Goal: Task Accomplishment & Management: Use online tool/utility

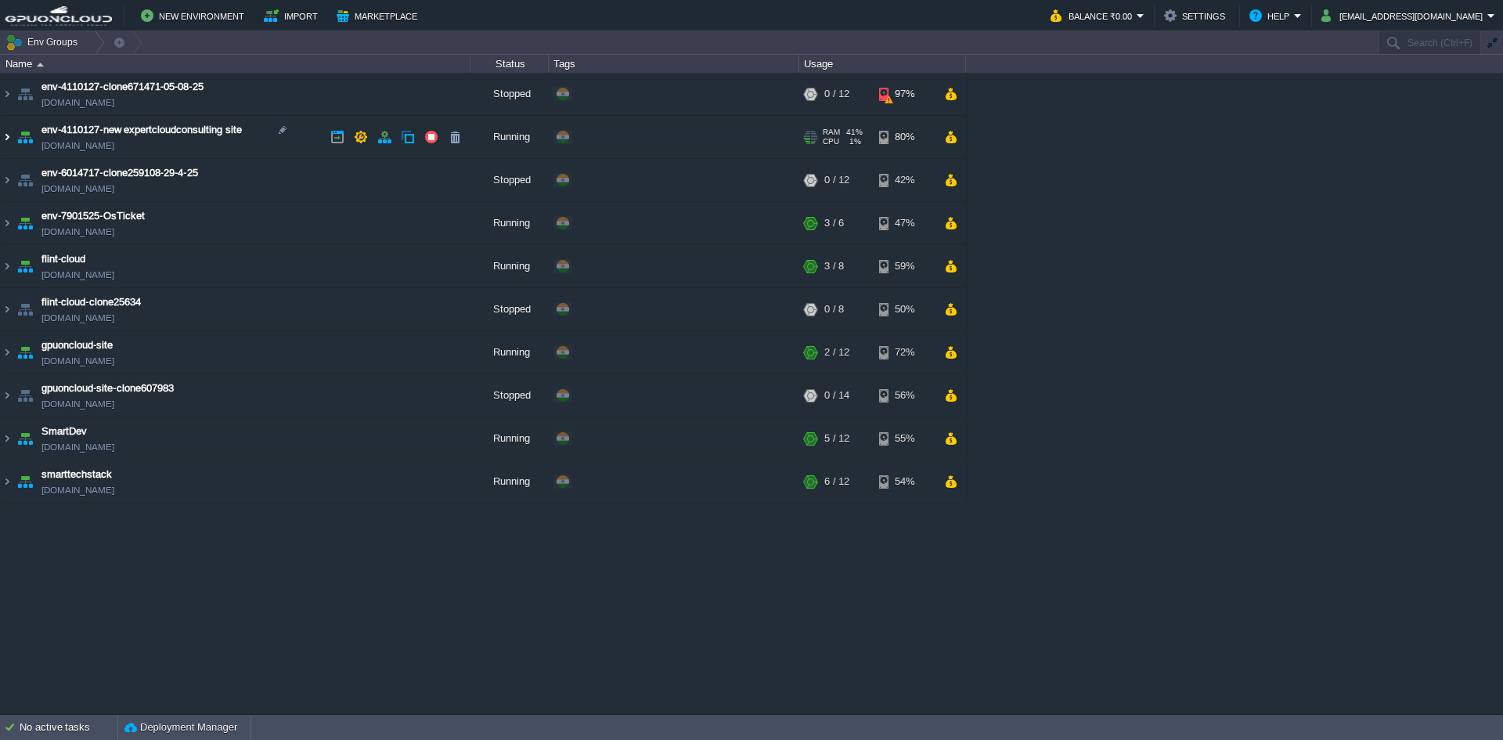
click at [10, 139] on img at bounding box center [7, 137] width 13 height 42
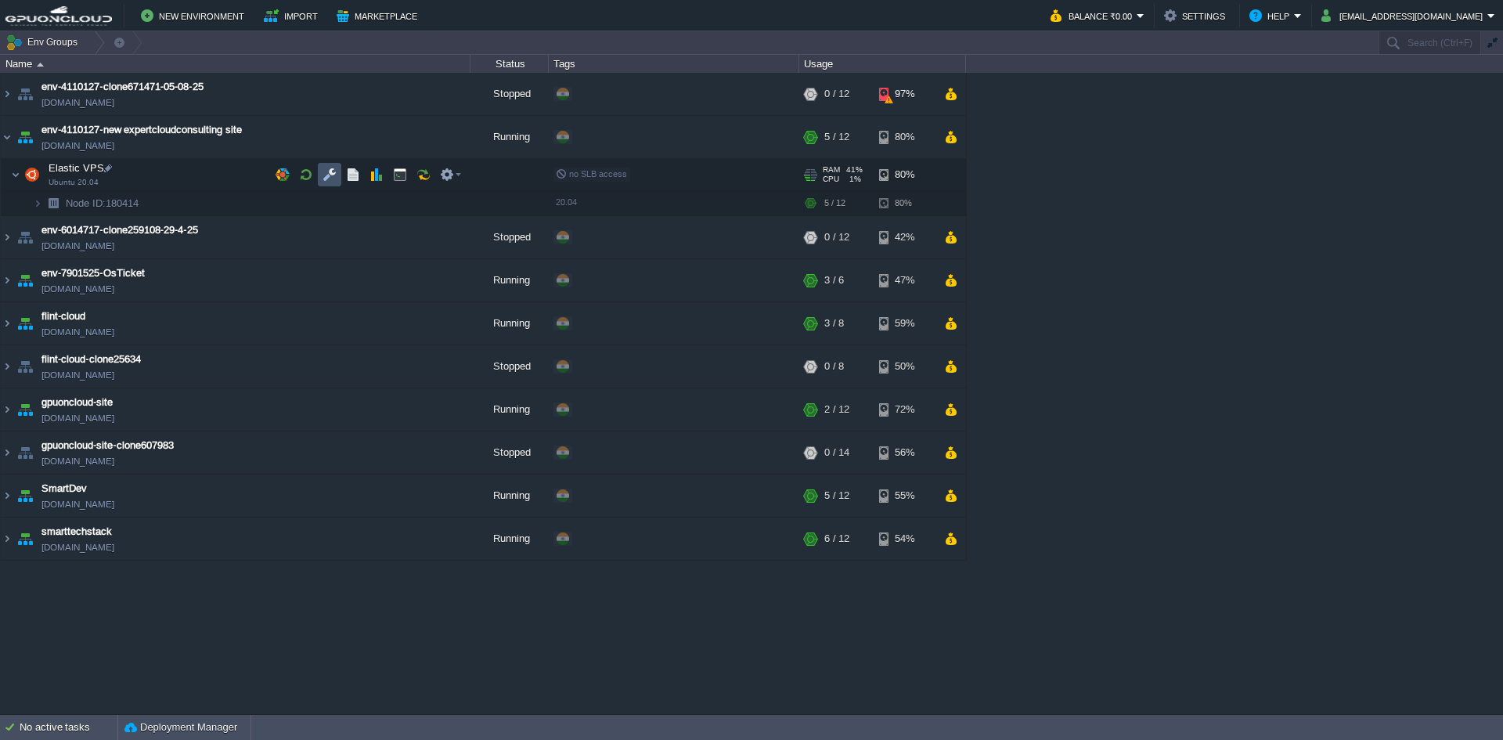
click at [330, 175] on button "button" at bounding box center [329, 174] width 14 height 14
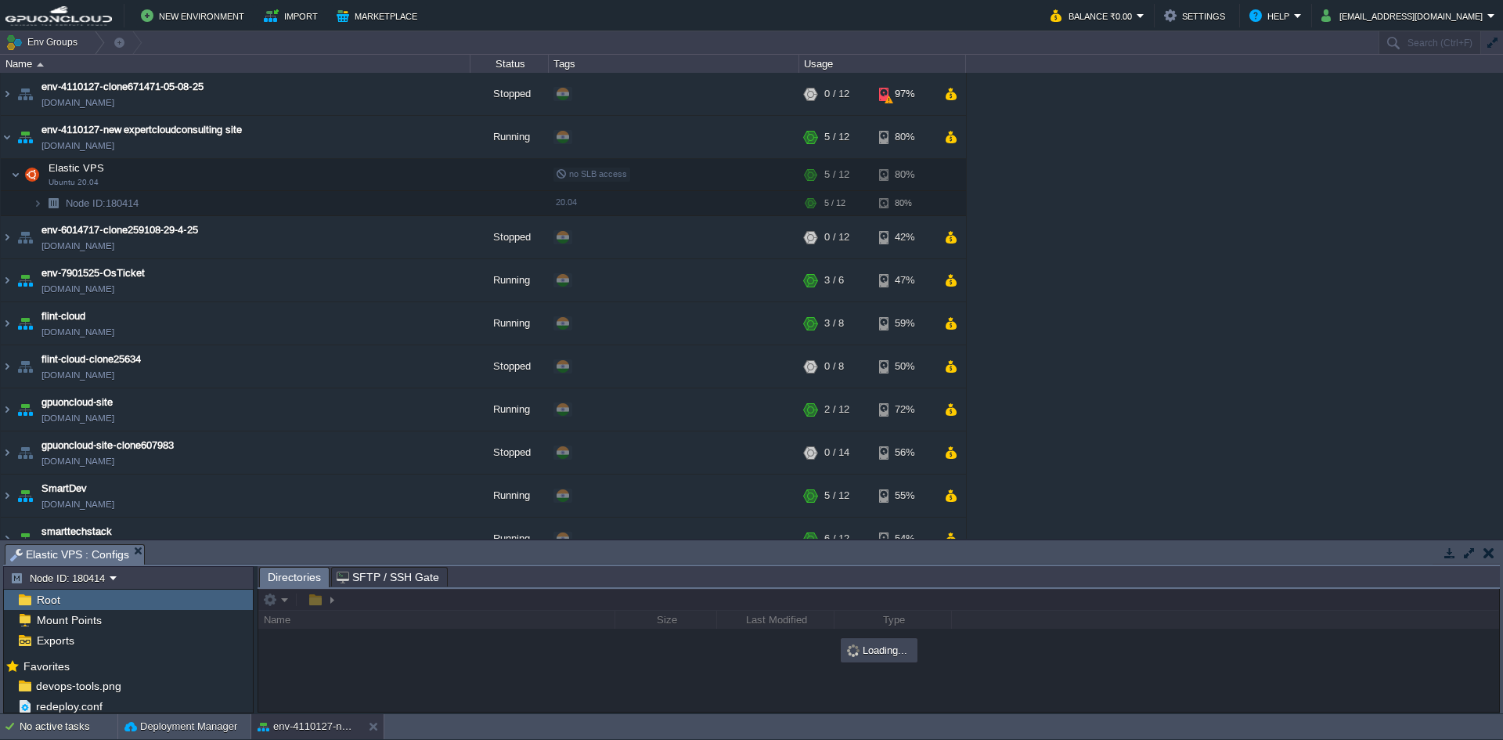
click at [1468, 550] on button "button" at bounding box center [1469, 553] width 14 height 14
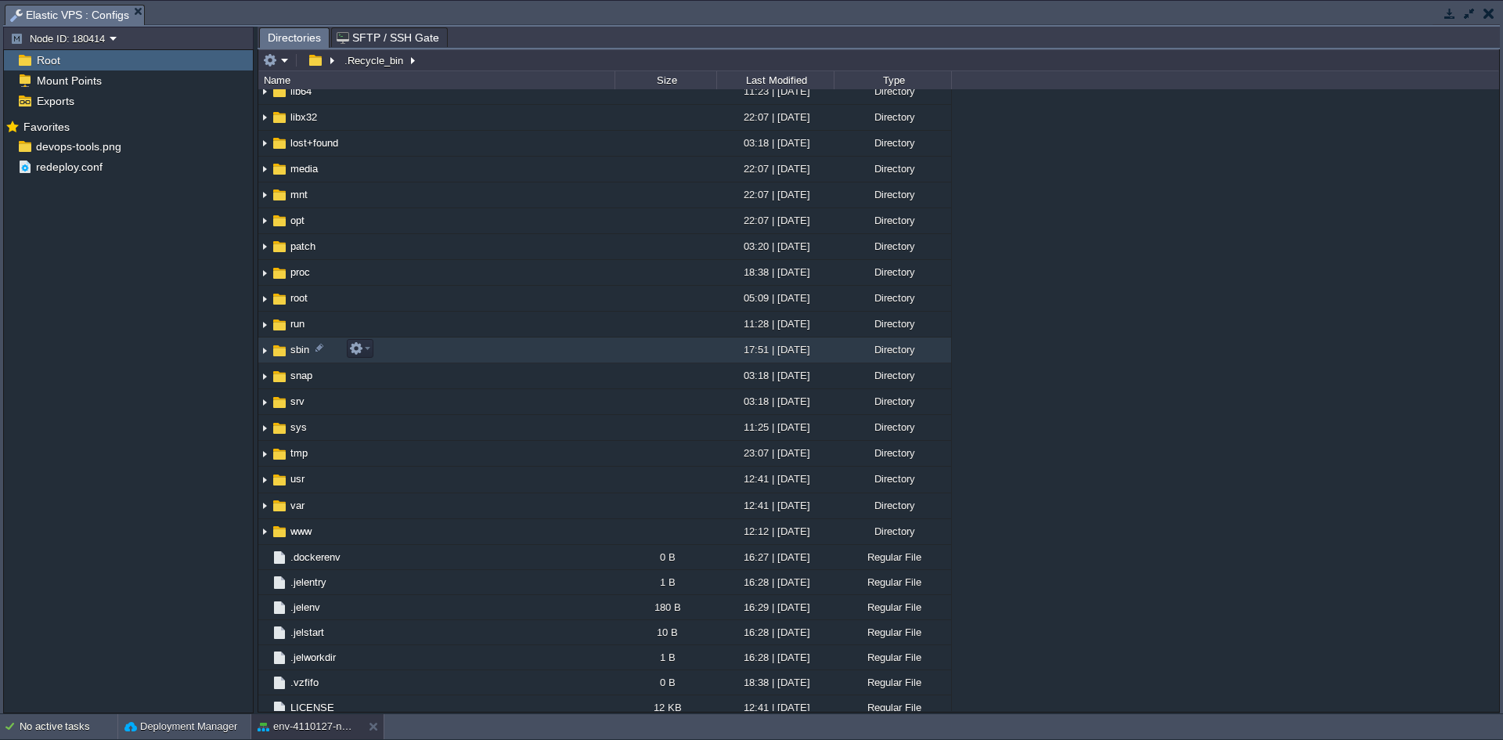
scroll to position [250, 0]
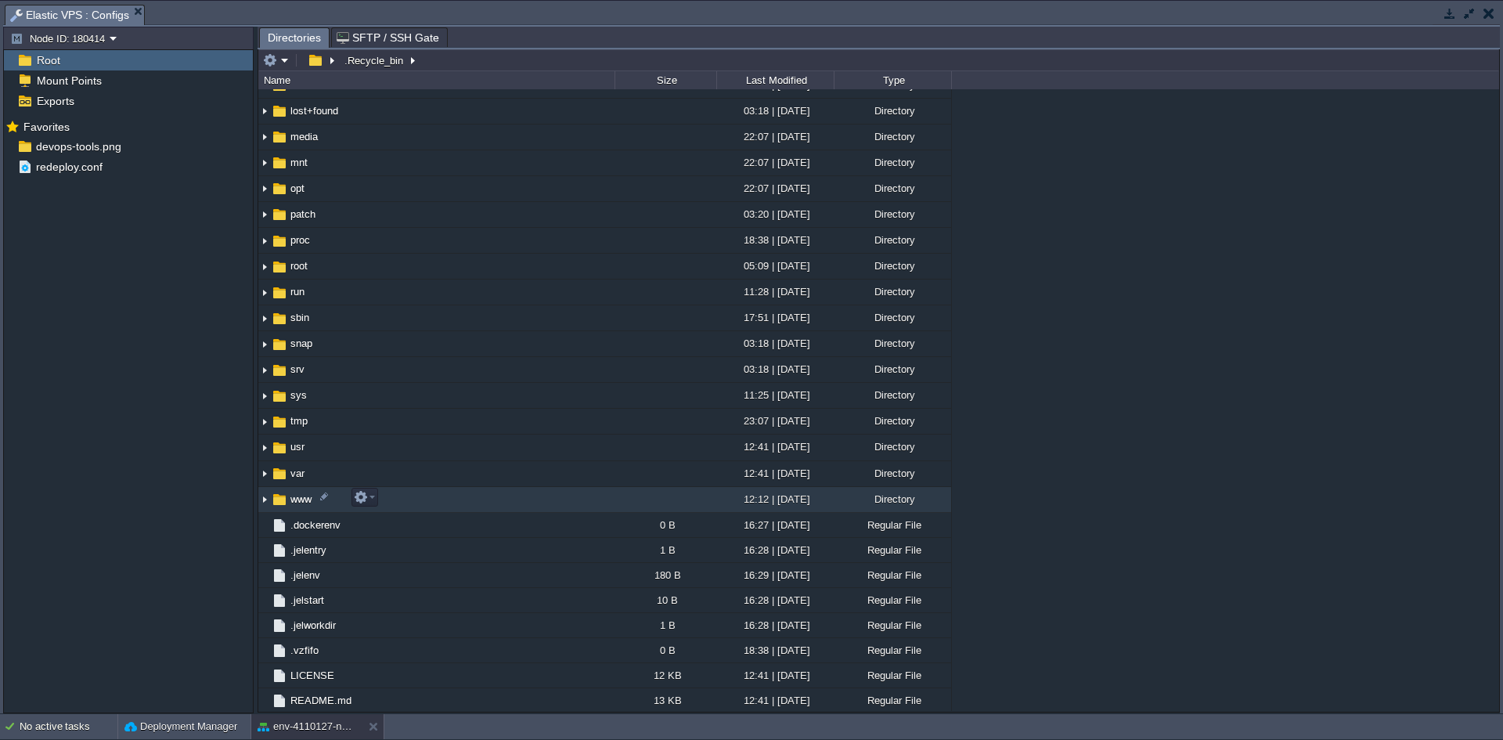
click at [270, 502] on img at bounding box center [264, 500] width 13 height 24
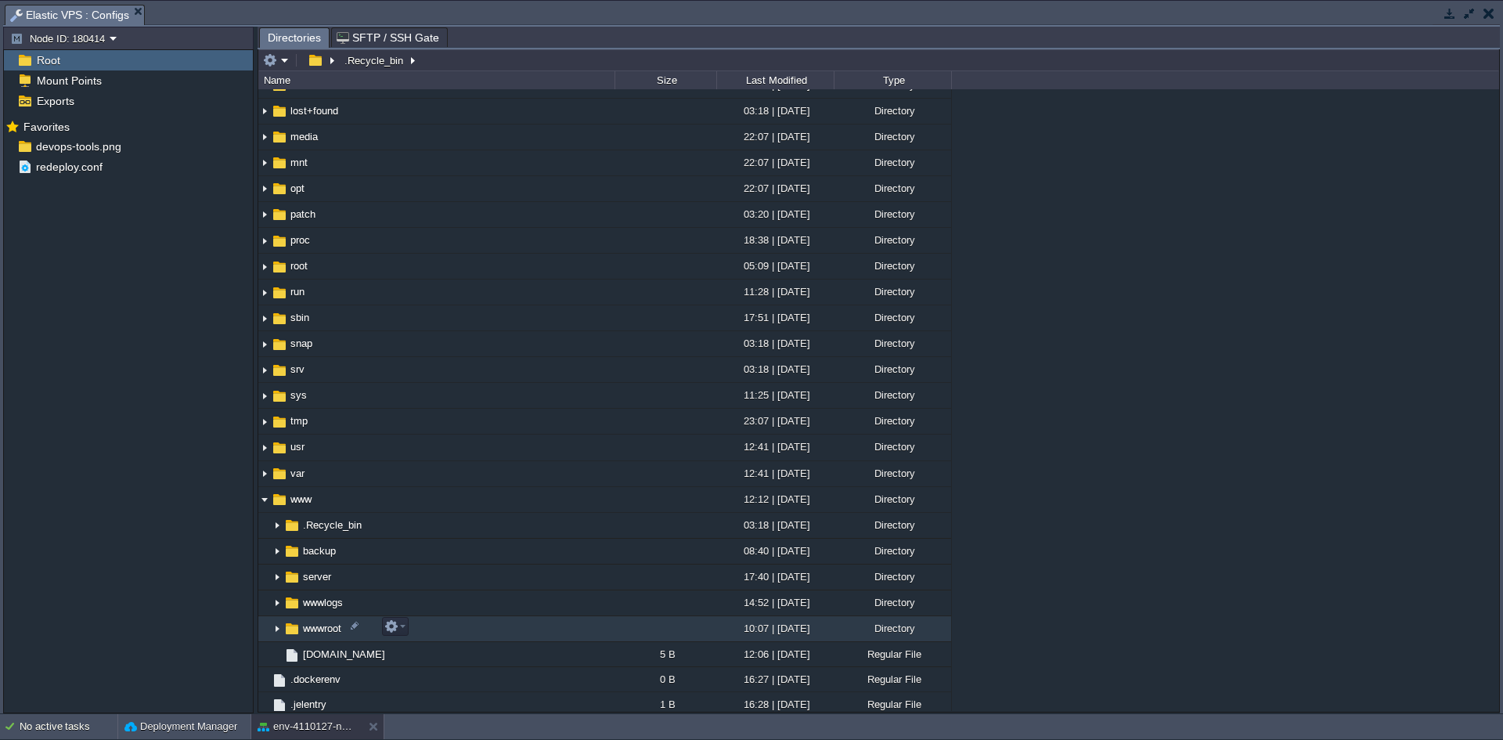
click at [272, 629] on img at bounding box center [277, 629] width 13 height 24
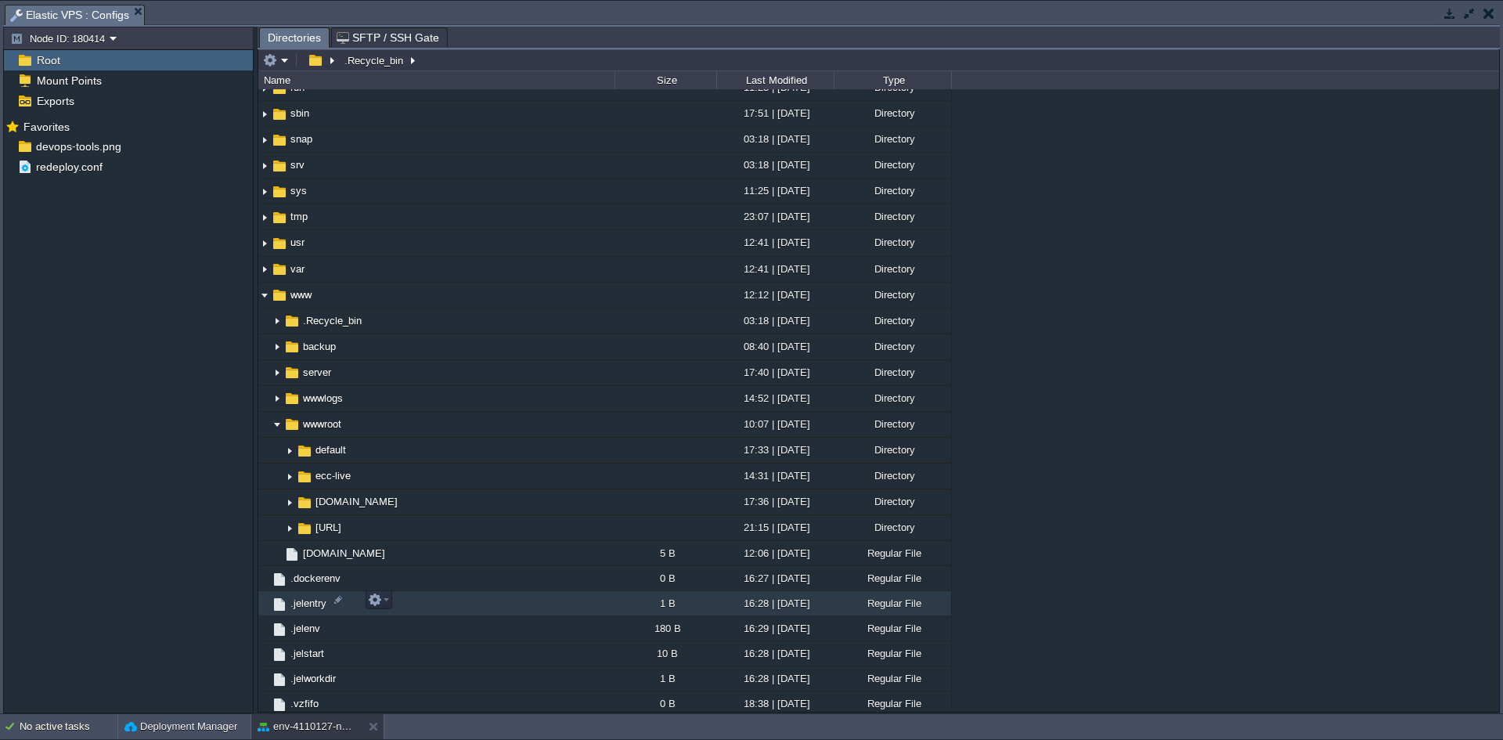
scroll to position [506, 0]
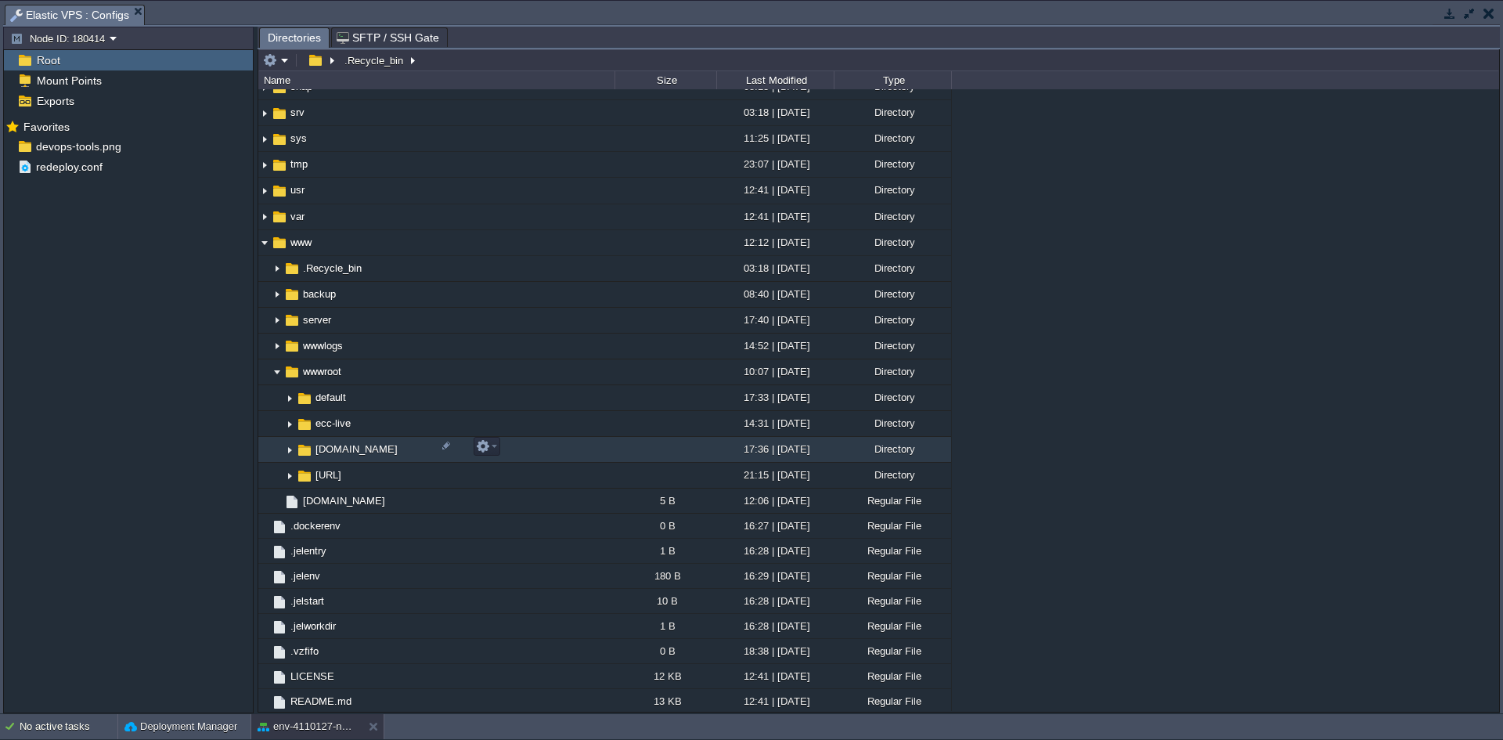
click at [286, 445] on img at bounding box center [289, 450] width 13 height 24
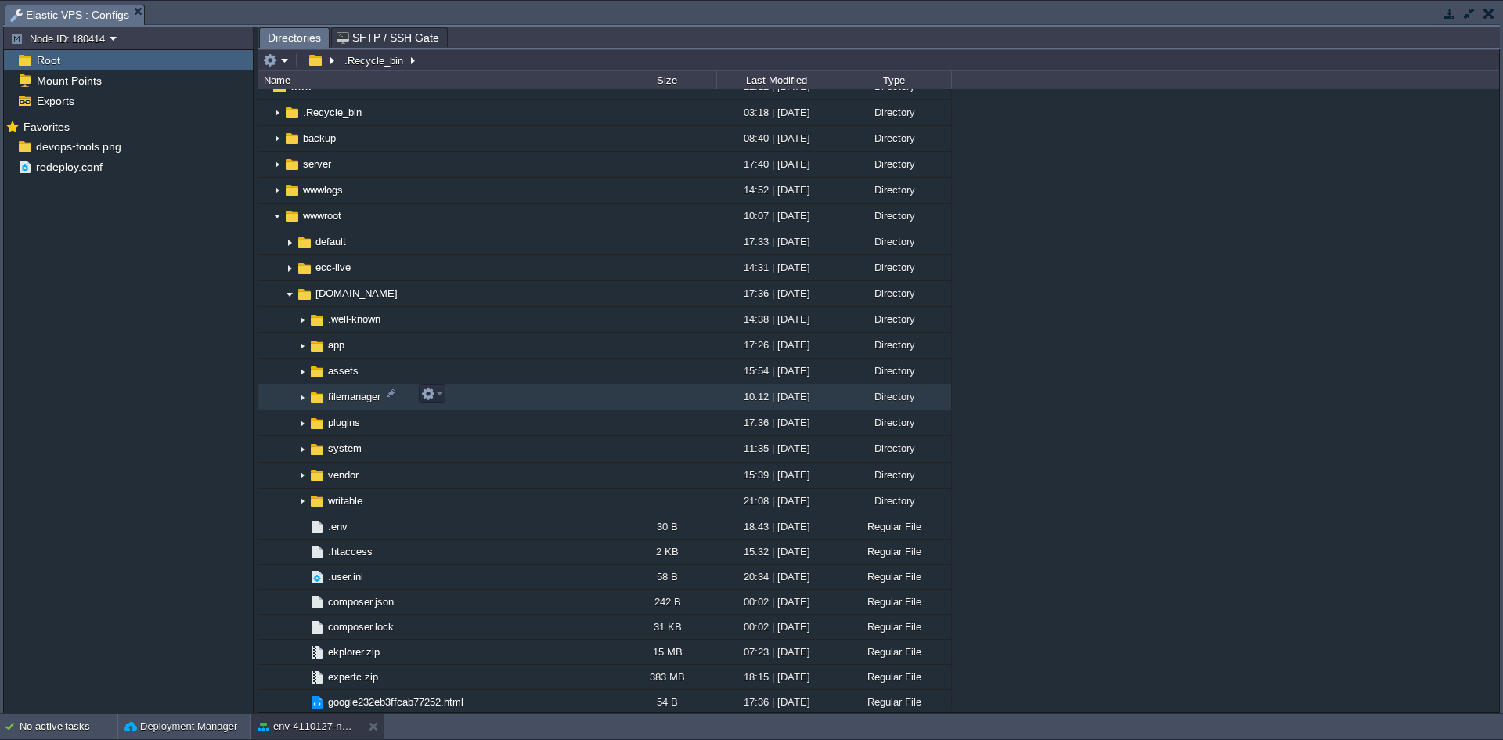
scroll to position [663, 0]
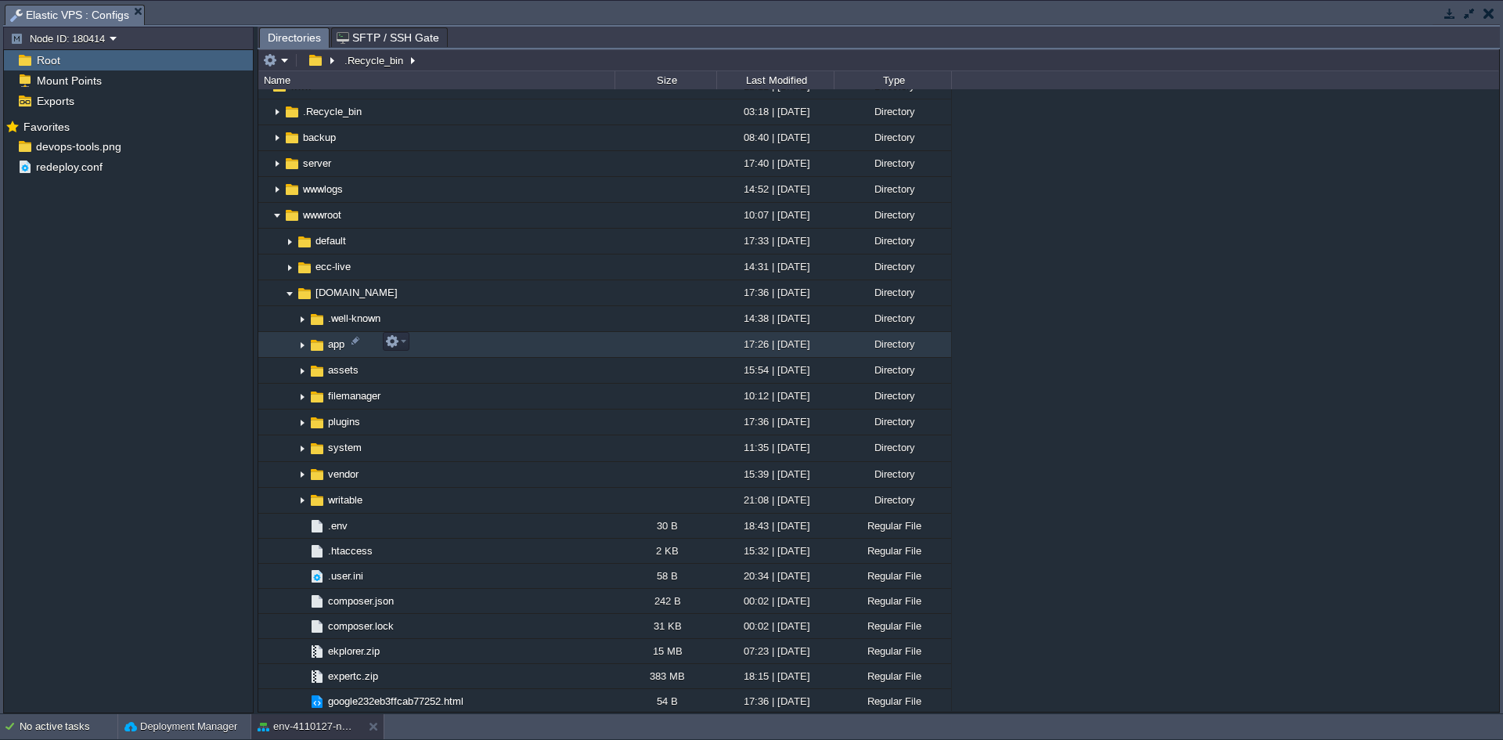
click at [304, 344] on img at bounding box center [302, 345] width 13 height 24
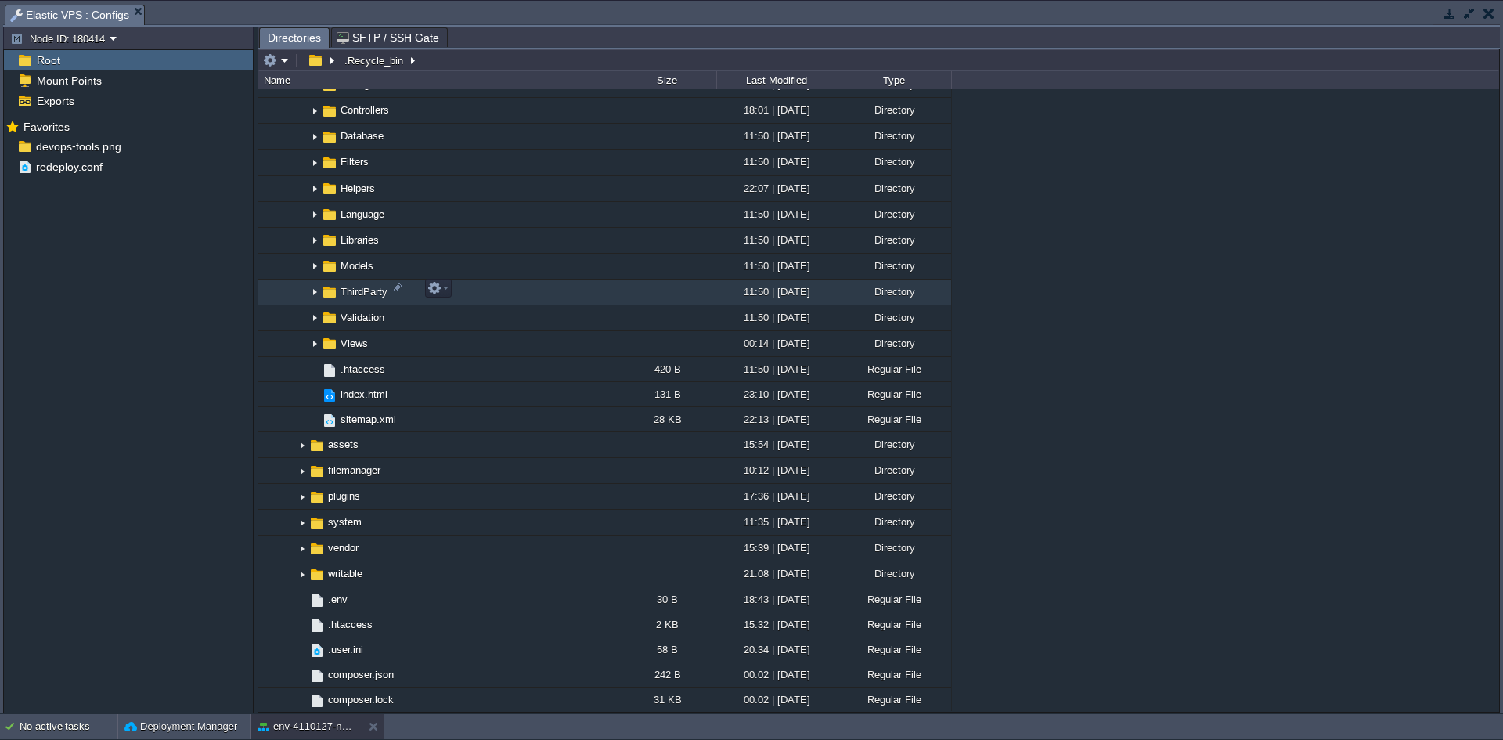
scroll to position [976, 0]
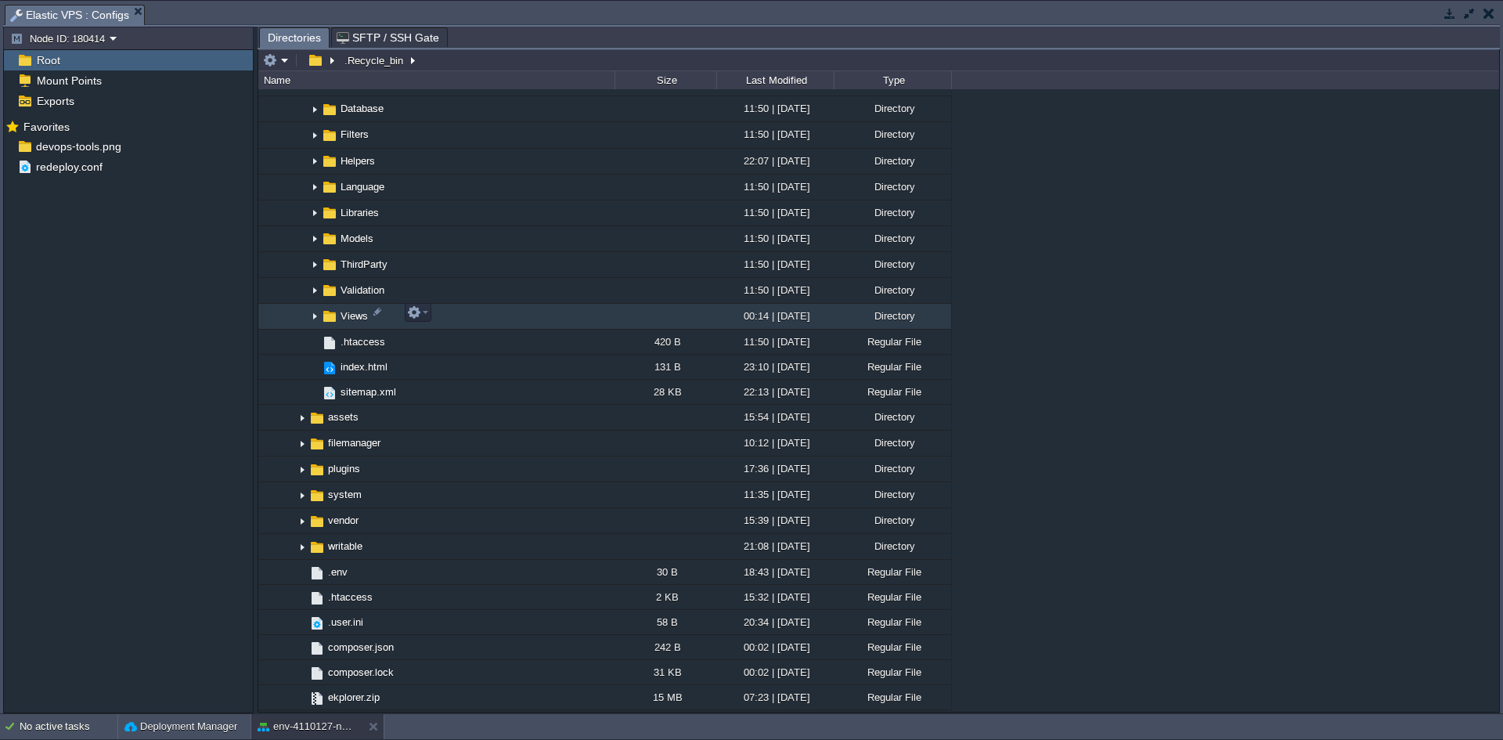
click at [314, 315] on img at bounding box center [314, 316] width 13 height 24
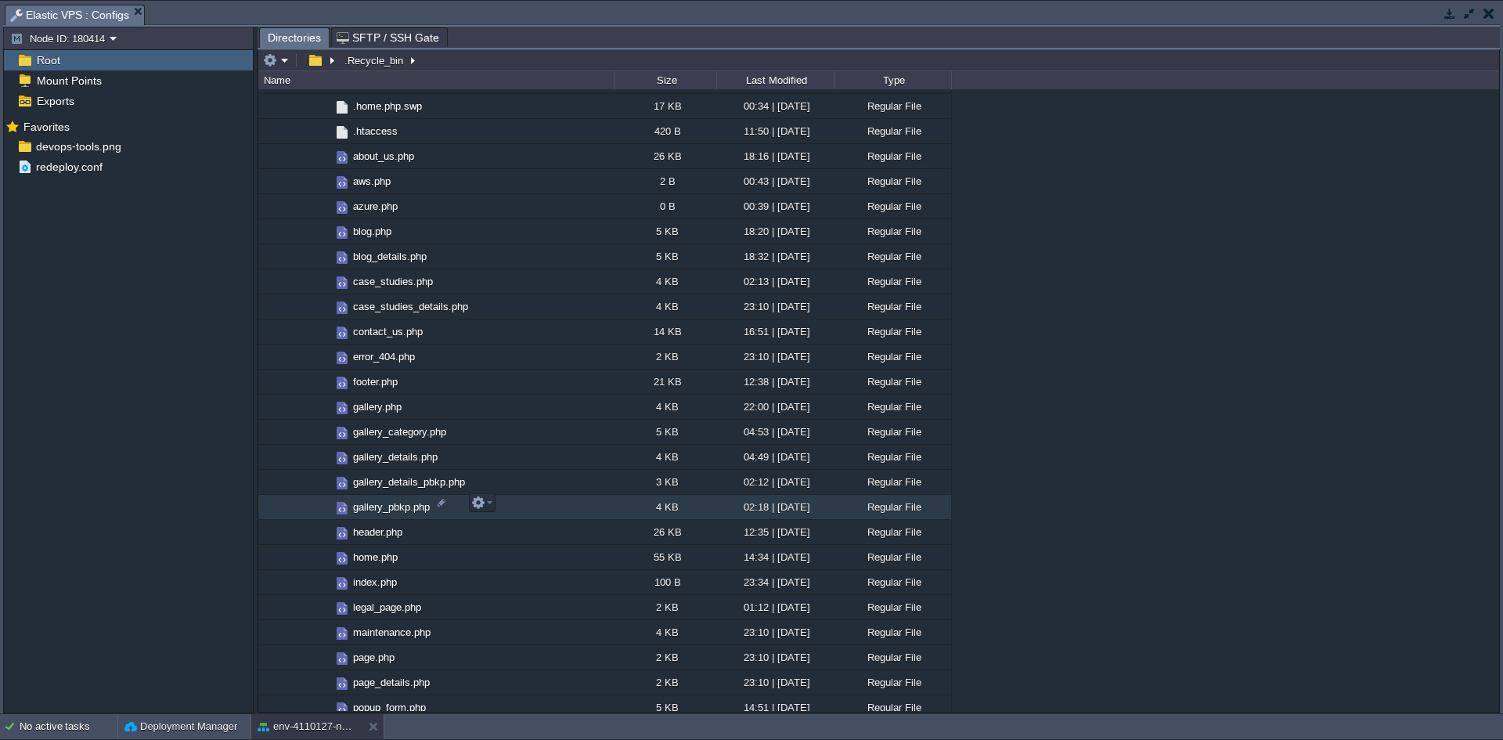
scroll to position [1367, 0]
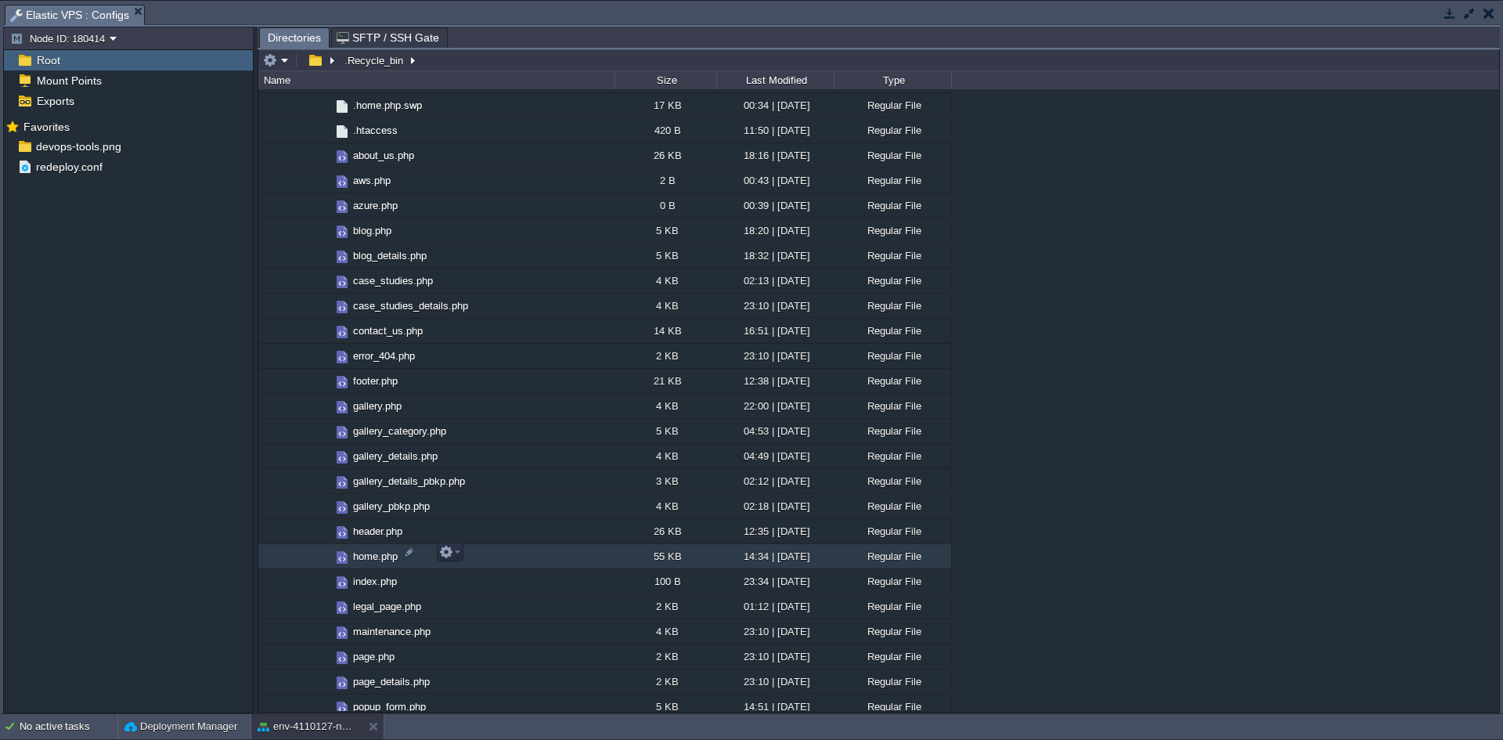
click at [377, 553] on span "home.php" at bounding box center [375, 555] width 49 height 13
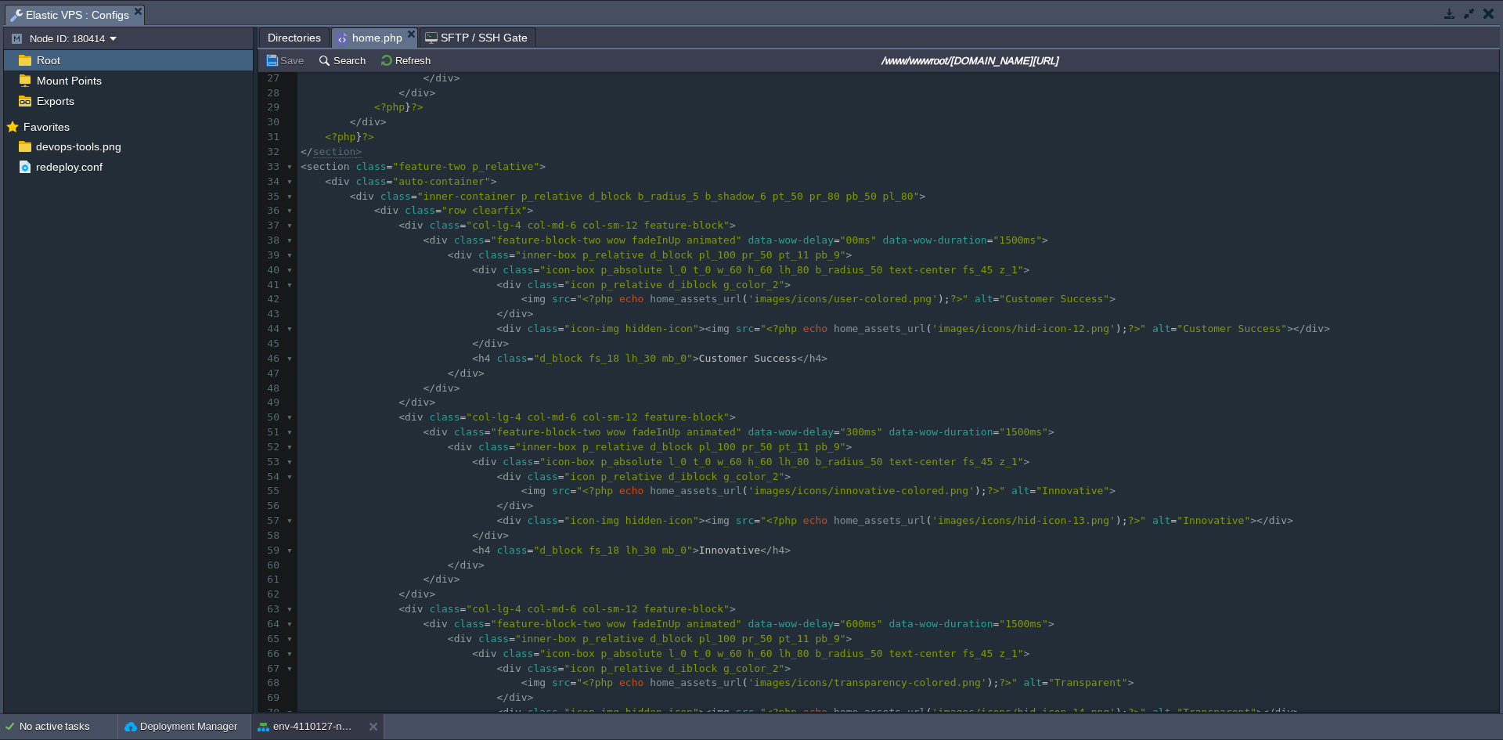
scroll to position [392, 0]
click at [378, 163] on pre "</ section >" at bounding box center [897, 163] width 1201 height 15
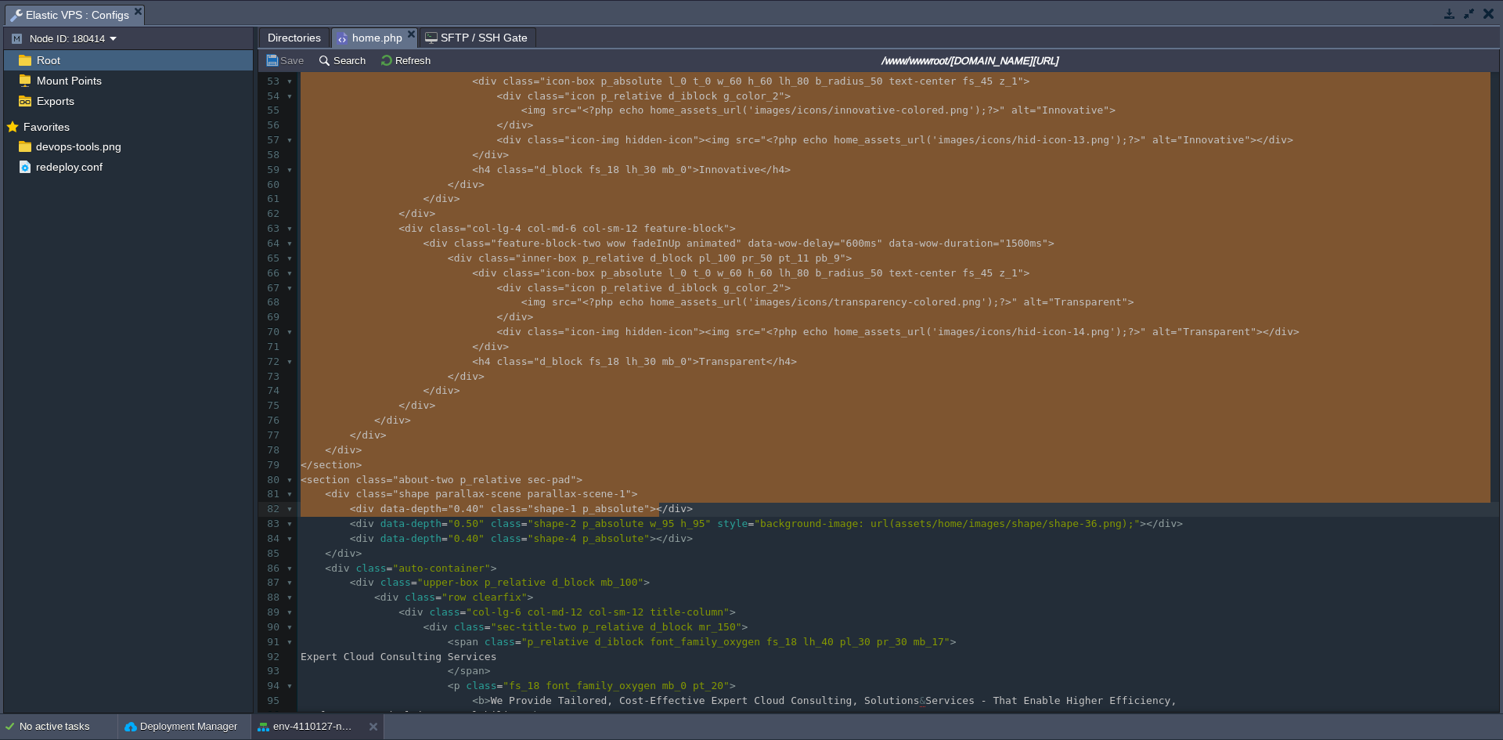
scroll to position [782, 0]
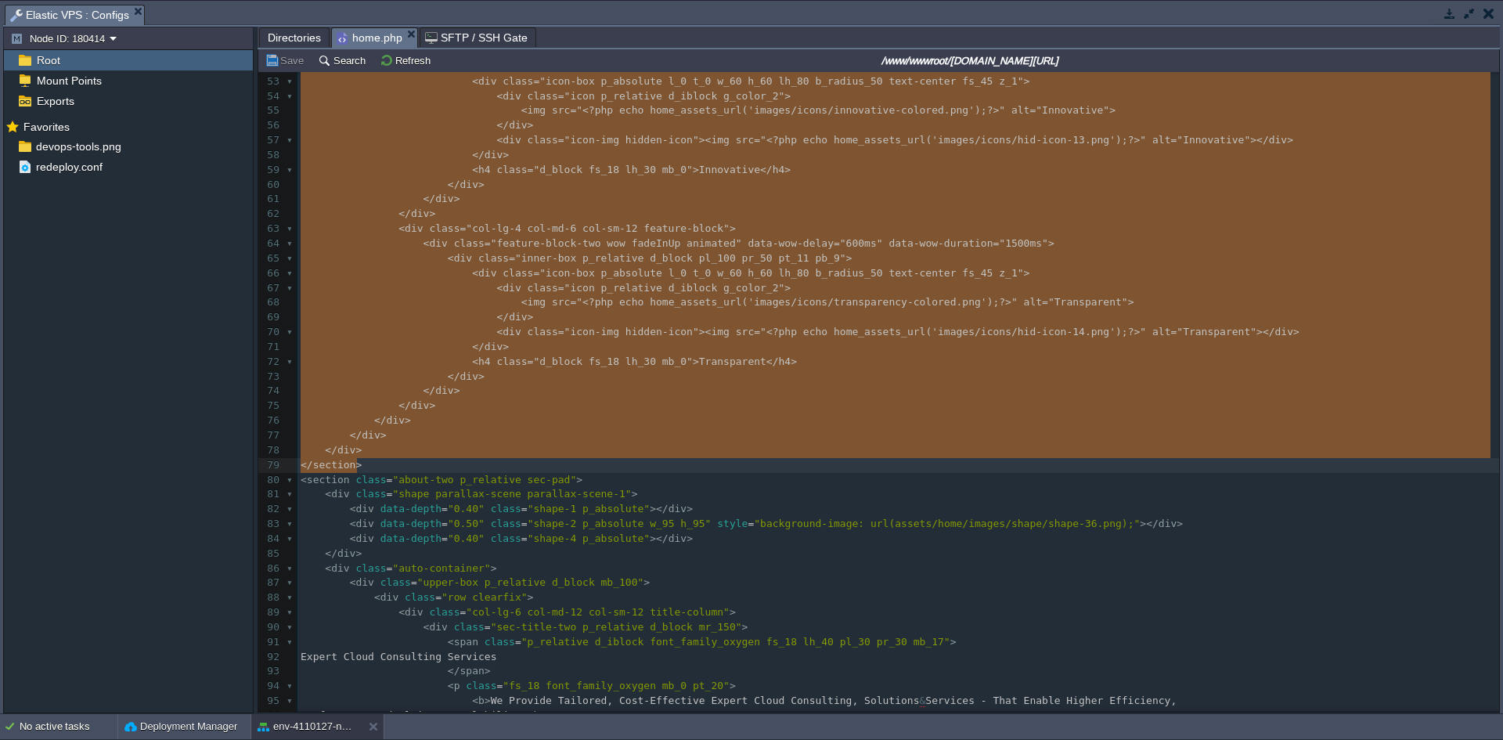
drag, startPoint x: 301, startPoint y: 177, endPoint x: 779, endPoint y: 467, distance: 559.5
type textarea "<section class="feature-two p_relative"> <div class="auto-container"> <div clas…"
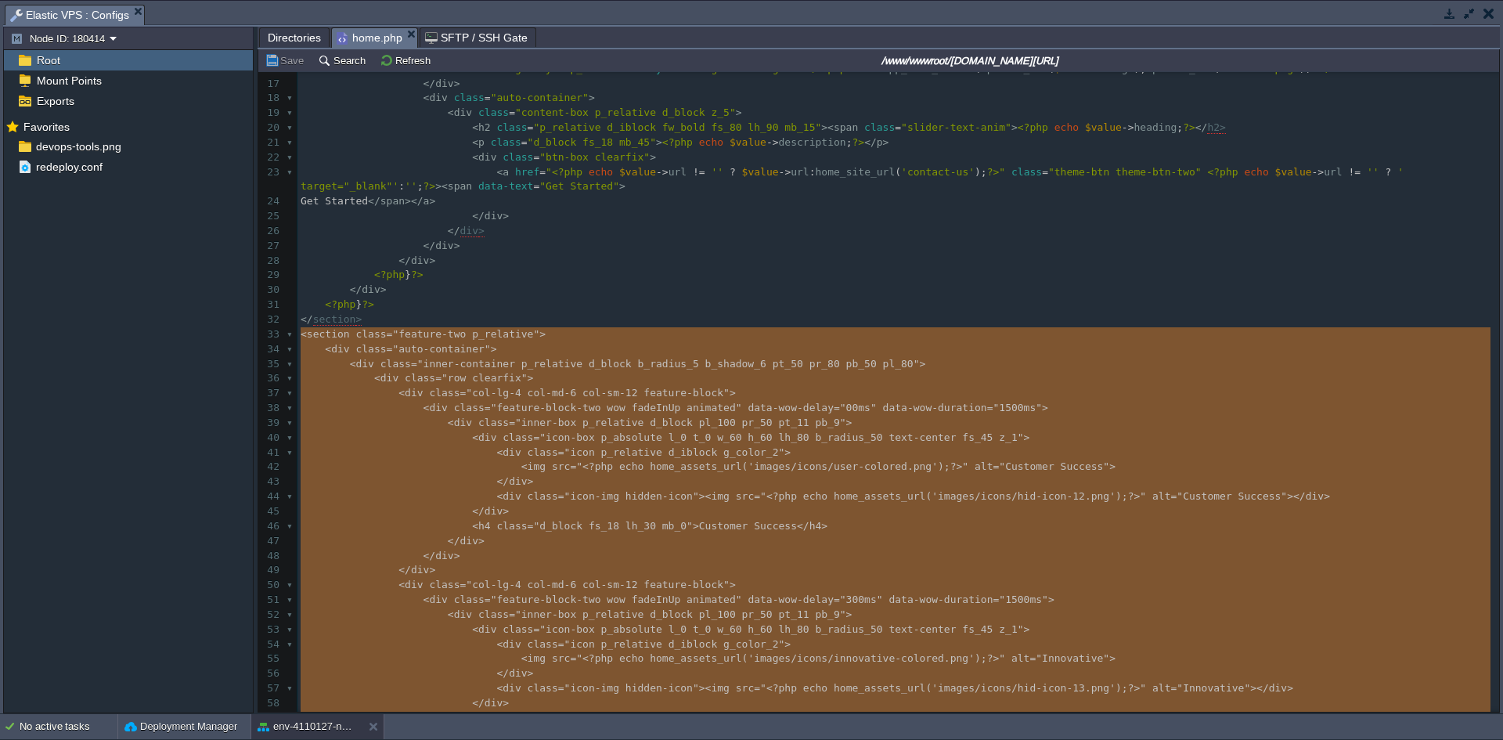
scroll to position [0, 0]
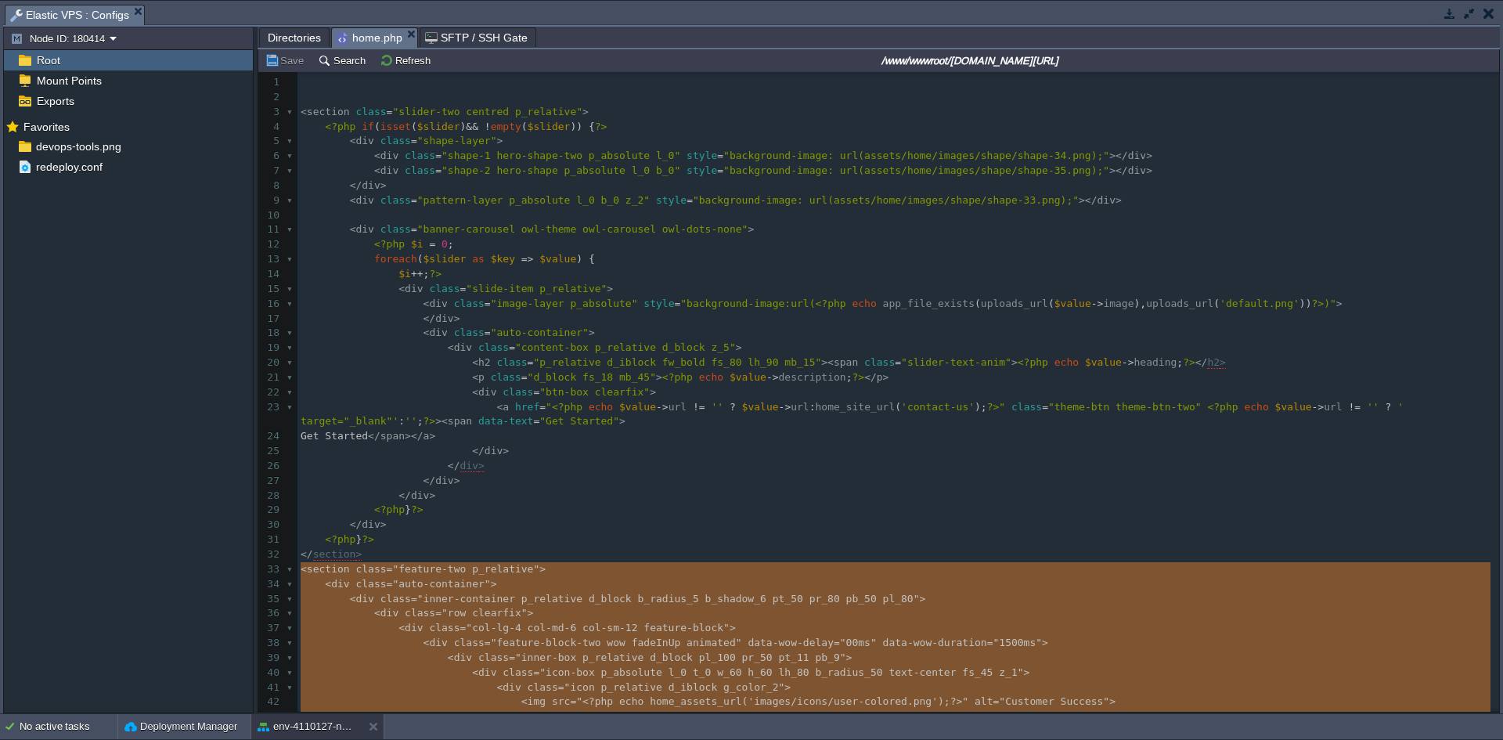
click at [492, 539] on pre "<?php } ?>" at bounding box center [897, 539] width 1201 height 15
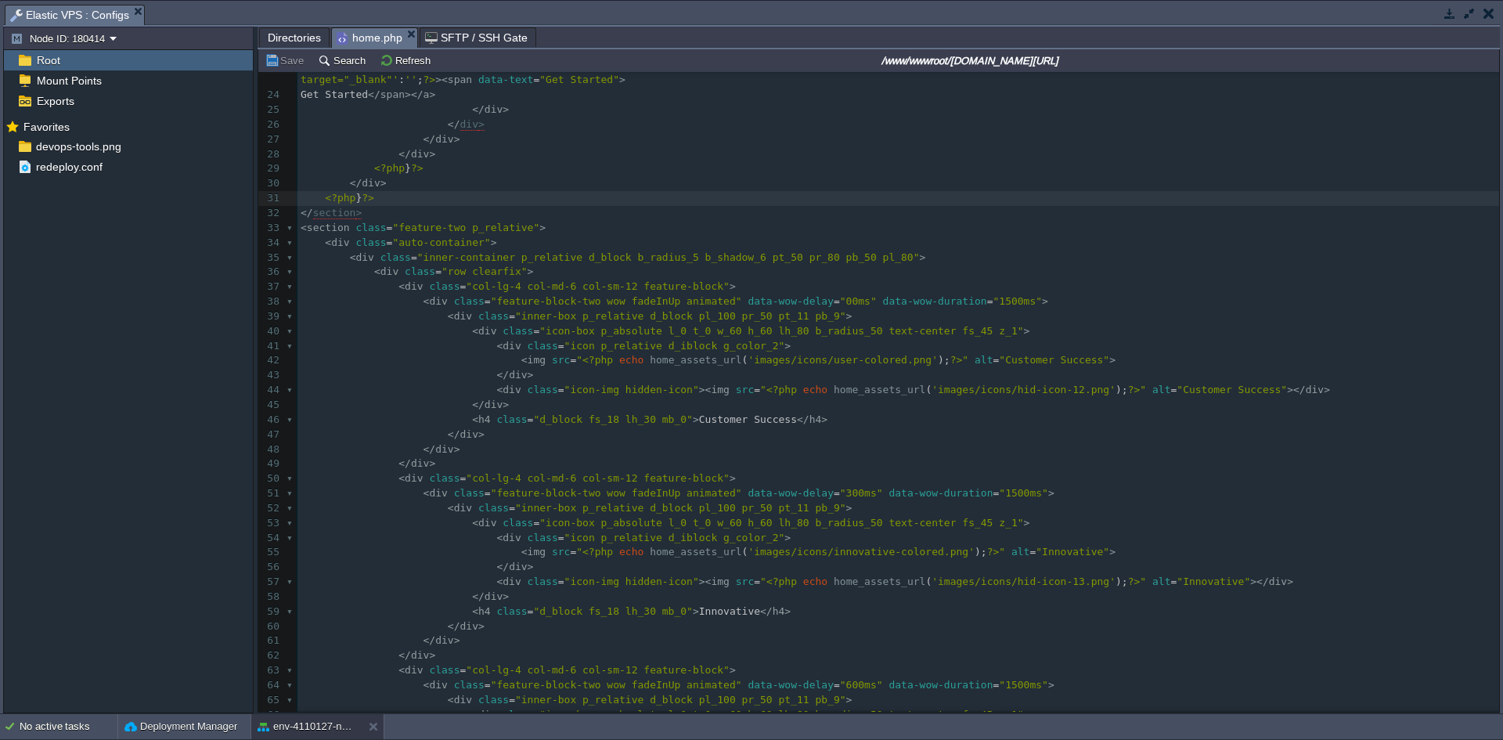
scroll to position [314, 0]
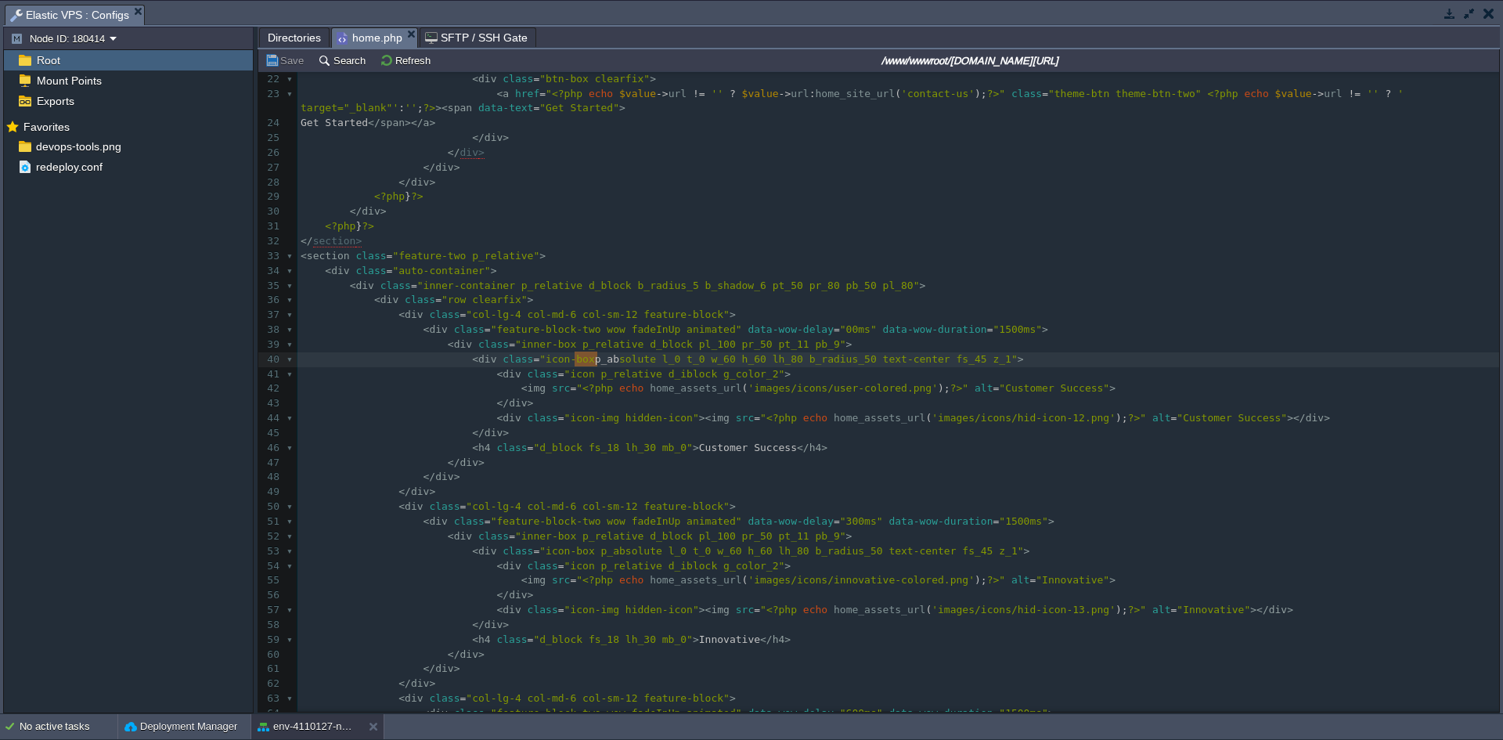
type textarea "p_abso"
drag, startPoint x: 574, startPoint y: 363, endPoint x: 610, endPoint y: 361, distance: 36.1
type textarea "p_absolute l_0 t_0 w"
drag, startPoint x: 575, startPoint y: 365, endPoint x: 689, endPoint y: 365, distance: 114.3
type textarea "p_absolute l_0 t_0"
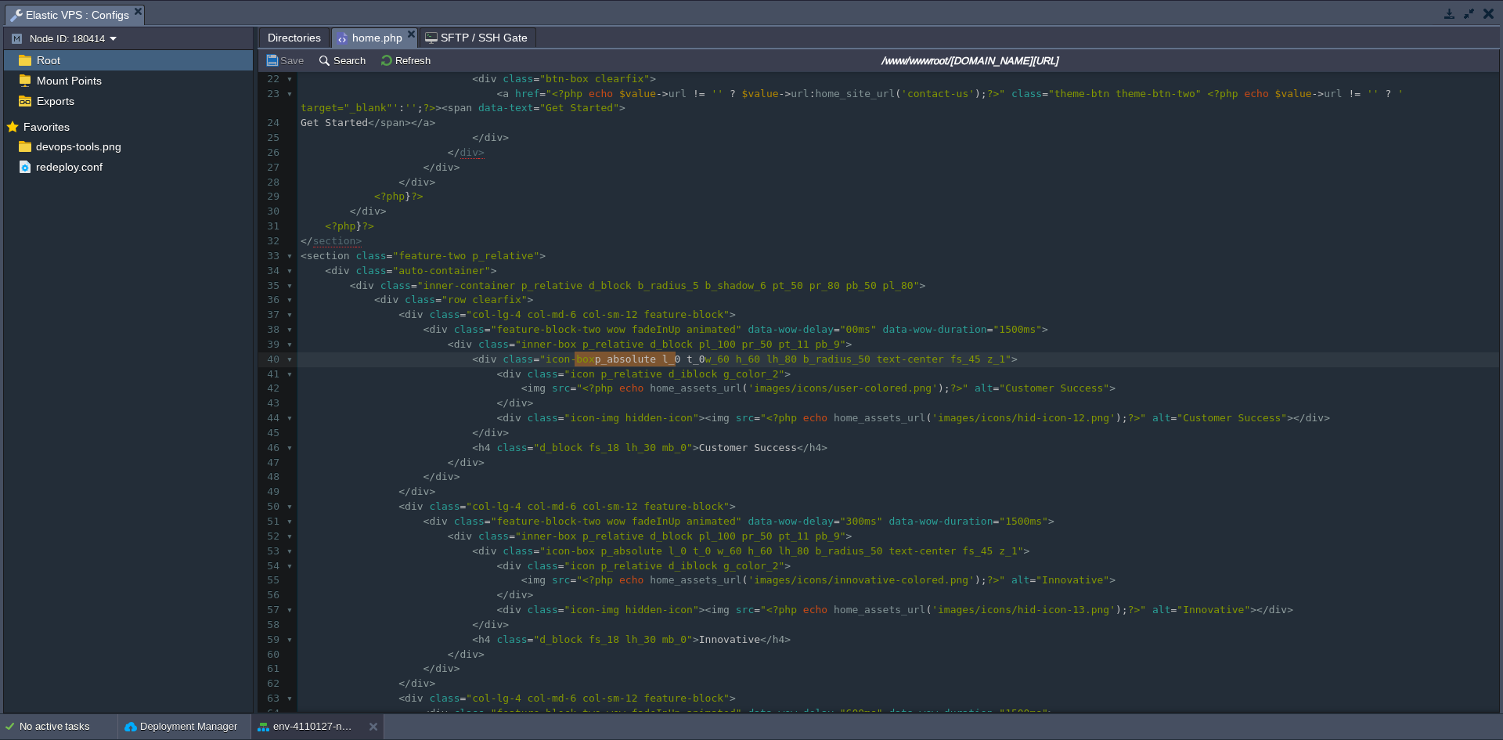
drag, startPoint x: 573, startPoint y: 362, endPoint x: 678, endPoint y: 363, distance: 104.9
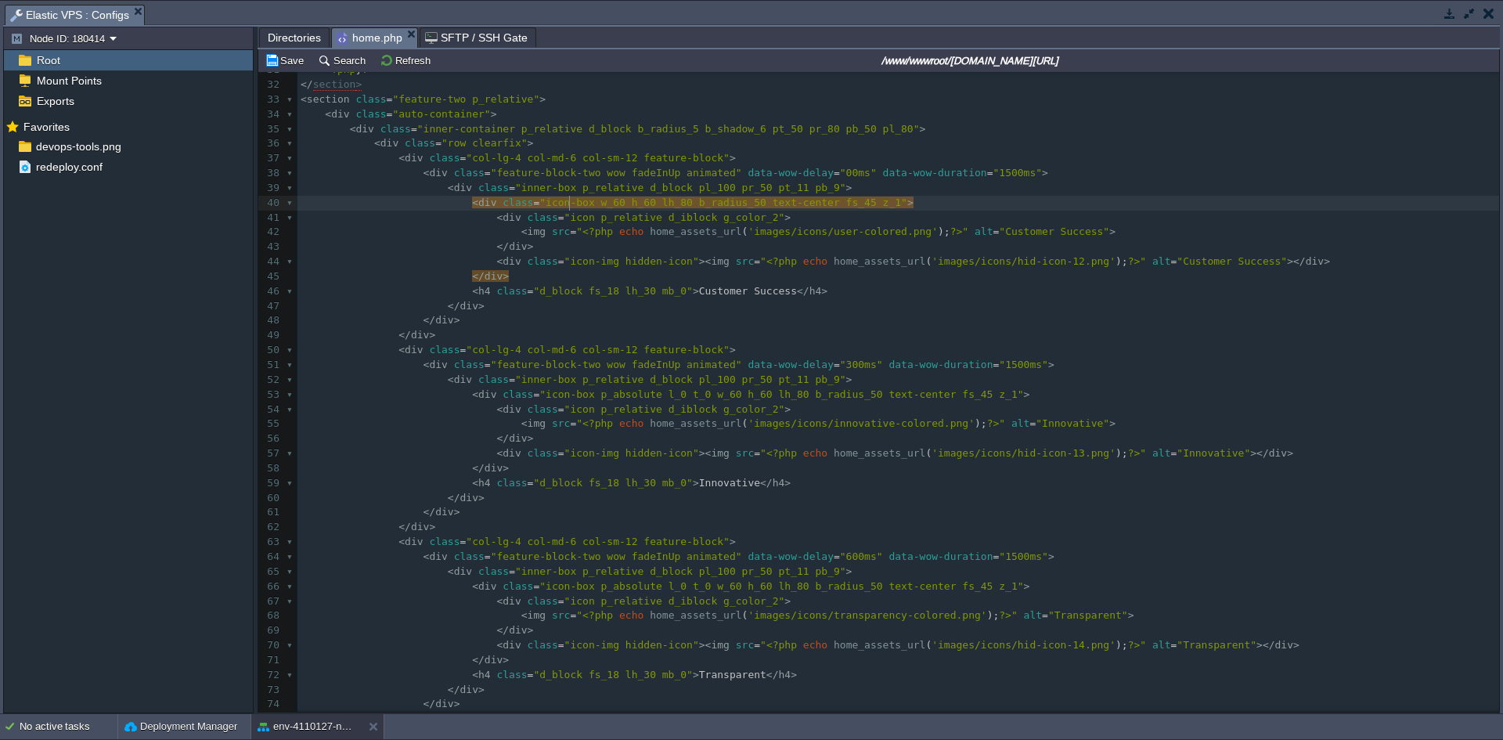
scroll to position [522, 0]
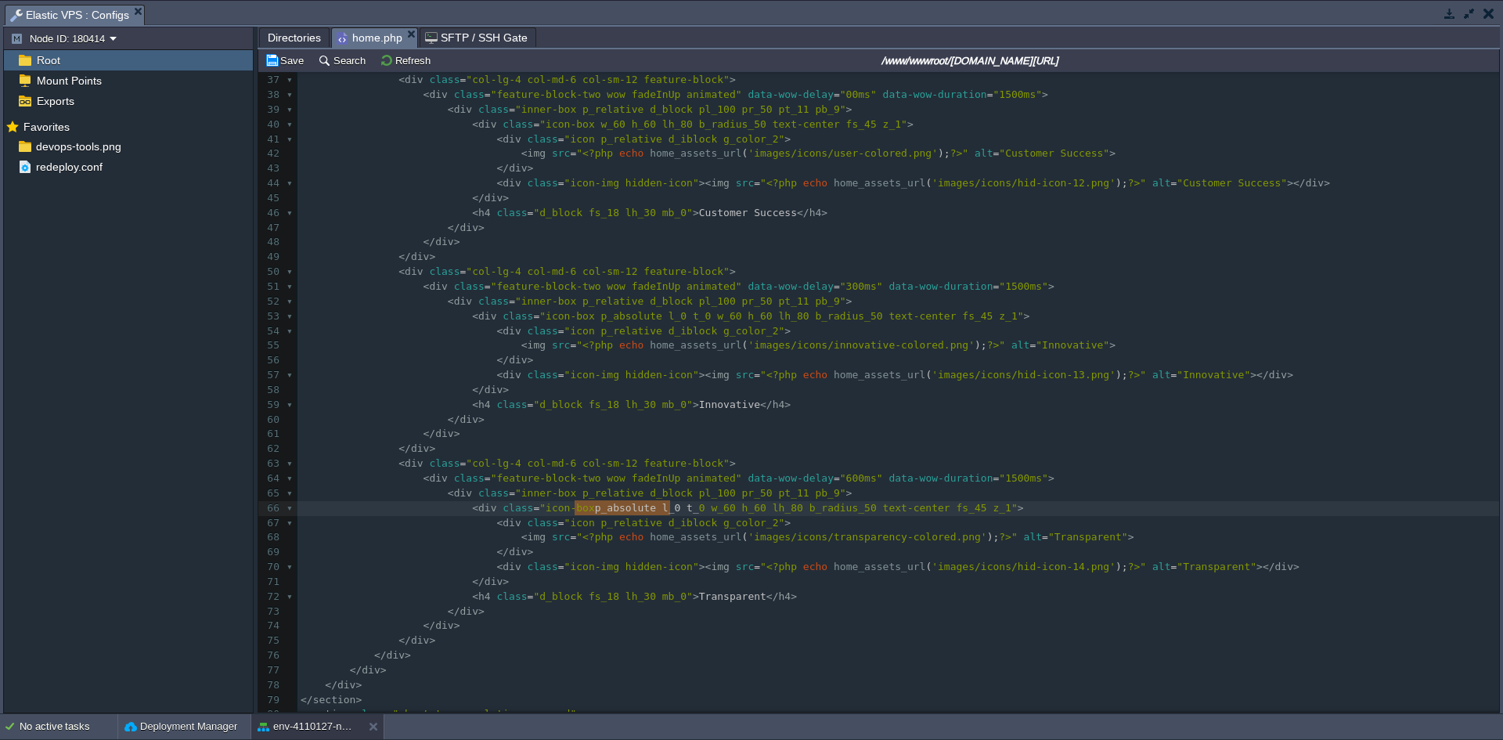
type textarea "p_absolute l_0 t_0"
drag, startPoint x: 574, startPoint y: 512, endPoint x: 673, endPoint y: 512, distance: 99.4
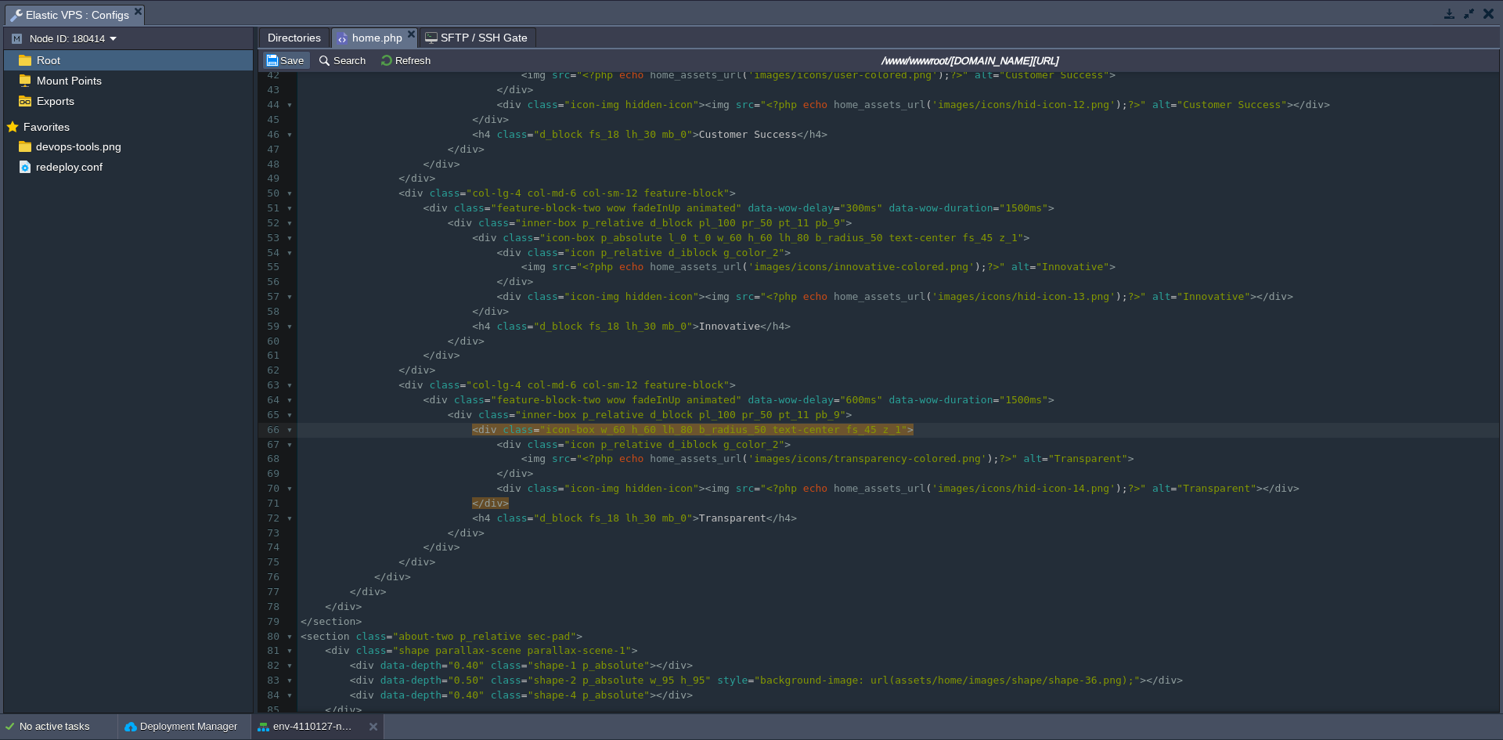
click at [287, 62] on button "Save" at bounding box center [287, 60] width 44 height 14
click at [687, 566] on pre "</ div >" at bounding box center [897, 562] width 1201 height 15
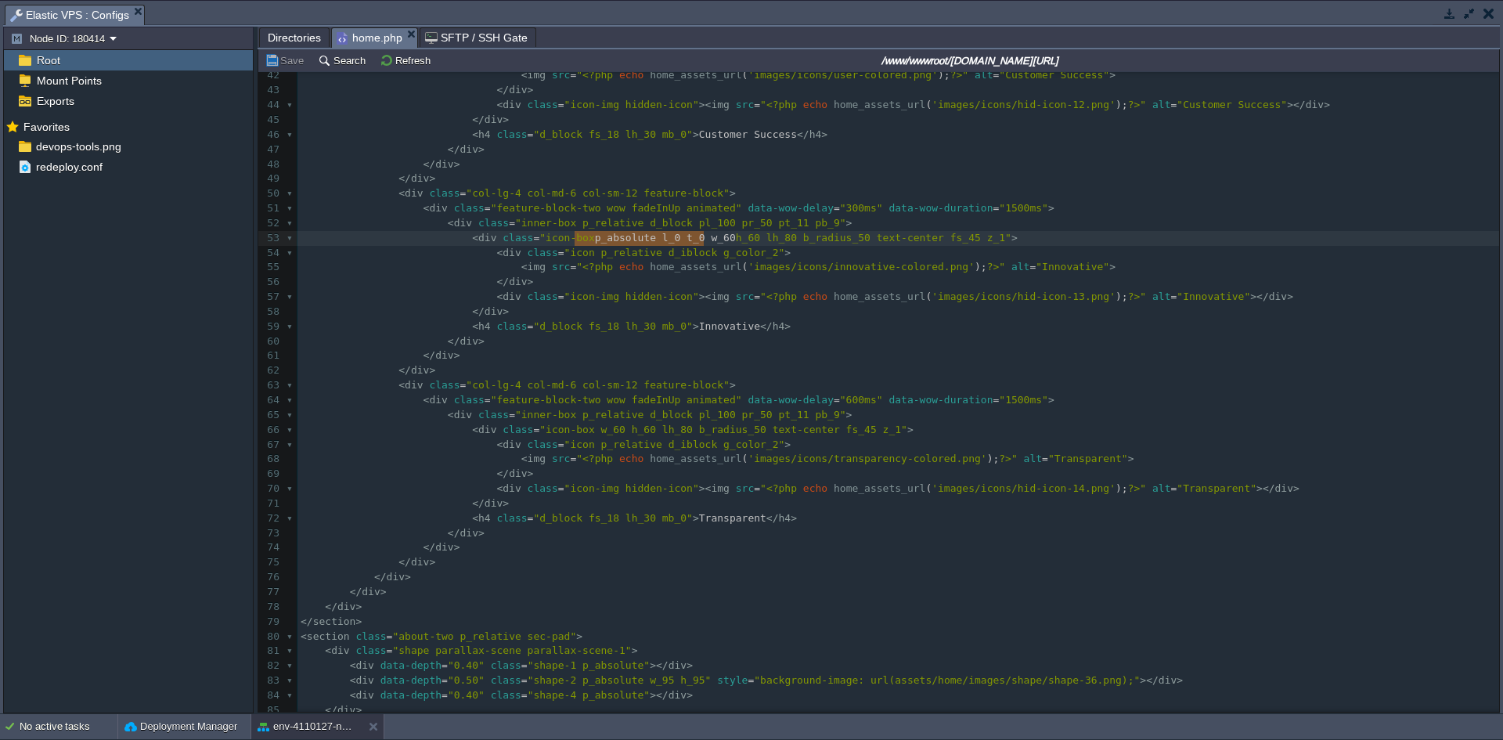
type textarea "p_absolute l_0 t_0"
drag, startPoint x: 575, startPoint y: 242, endPoint x: 697, endPoint y: 241, distance: 121.3
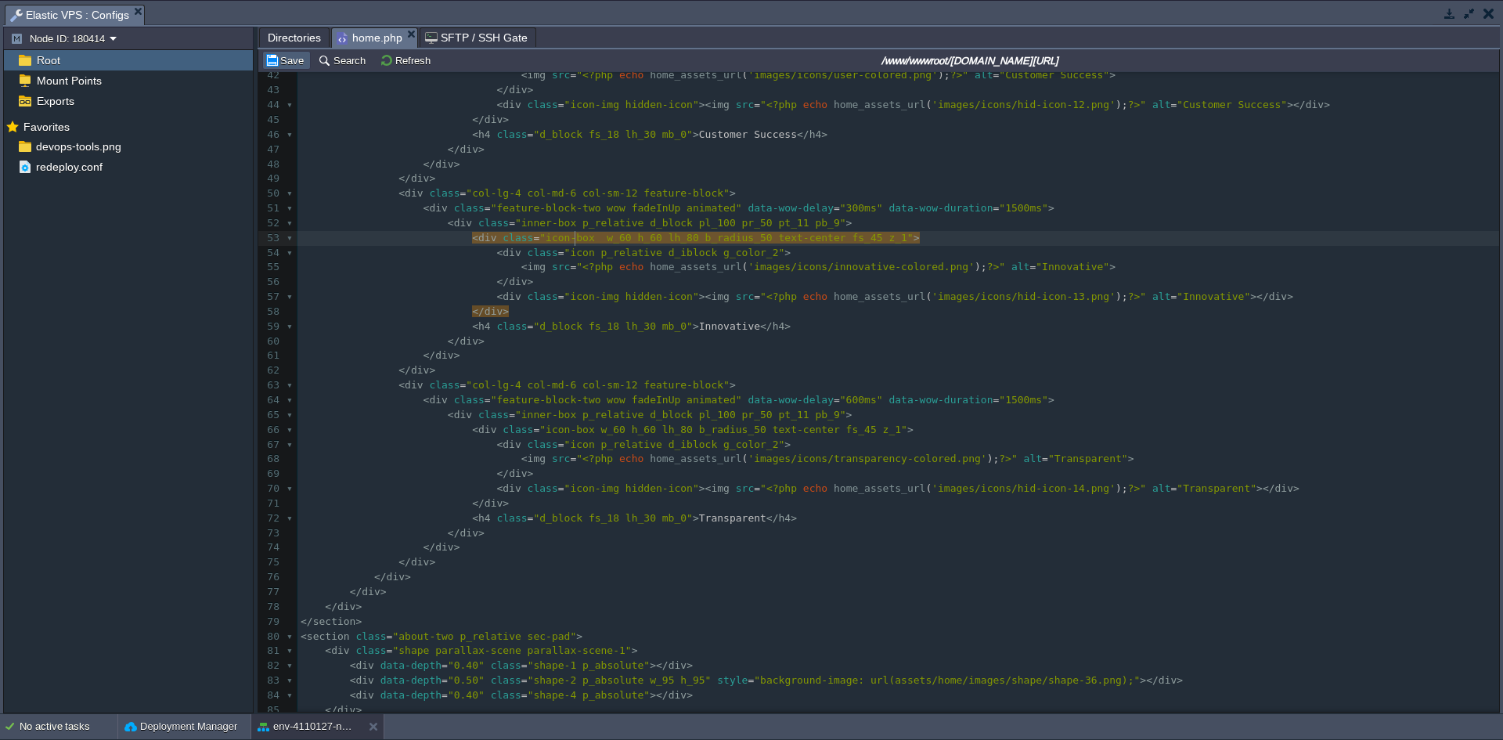
click at [286, 63] on button "Save" at bounding box center [287, 60] width 44 height 14
